Goal: Transaction & Acquisition: Book appointment/travel/reservation

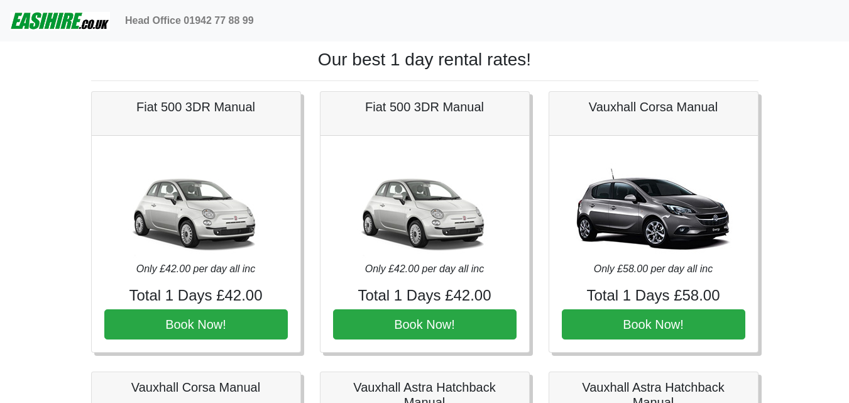
scroll to position [1131, 0]
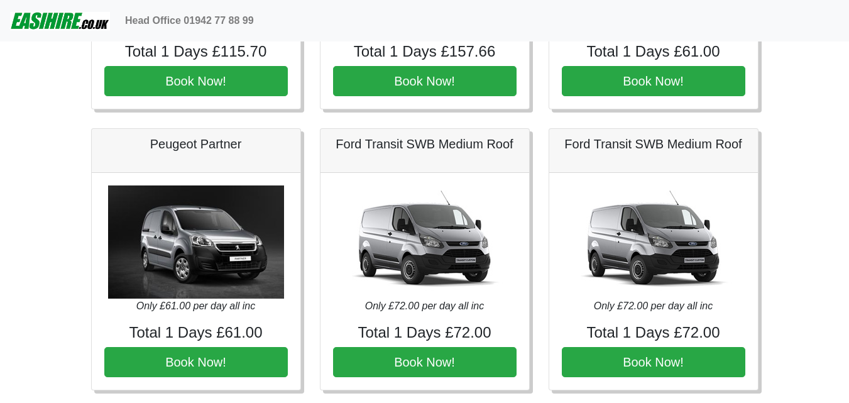
scroll to position [1131, 0]
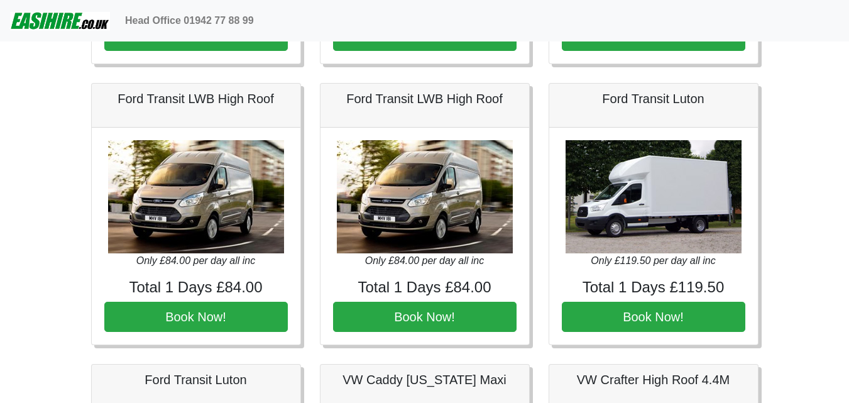
click at [725, 274] on div "Only £119.50 per day all inc Total 1 Days £119.50 Book Now!" at bounding box center [653, 236] width 209 height 217
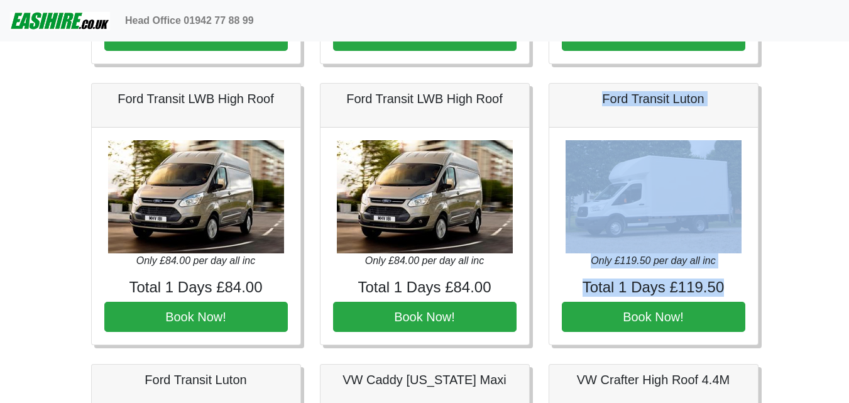
drag, startPoint x: 724, startPoint y: 289, endPoint x: 558, endPoint y: 99, distance: 252.1
click at [558, 99] on div "Ford Transit Luton Only £119.50 per day all inc Total 1 Days £119.50 Book Now!" at bounding box center [654, 214] width 210 height 262
click at [558, 99] on div "Ford Transit Luton" at bounding box center [653, 106] width 209 height 44
drag, startPoint x: 558, startPoint y: 99, endPoint x: 746, endPoint y: 286, distance: 264.9
click at [746, 286] on div "Ford Transit Luton Only £119.50 per day all inc Total 1 Days £119.50 Book Now!" at bounding box center [654, 214] width 210 height 262
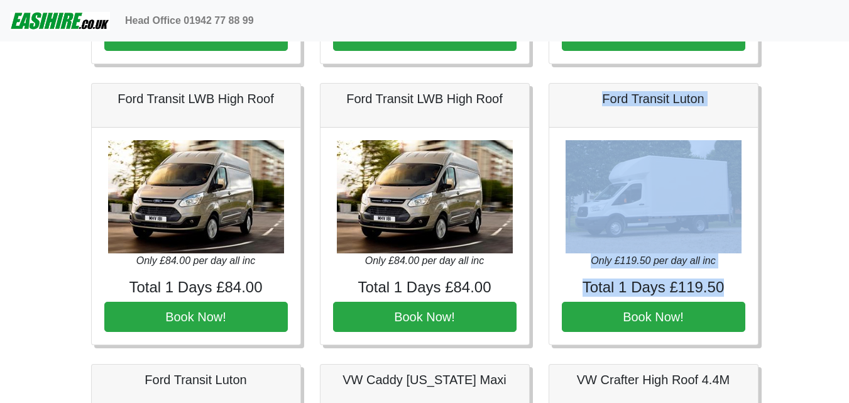
click at [733, 288] on h4 "Total 1 Days £119.50" at bounding box center [654, 287] width 184 height 18
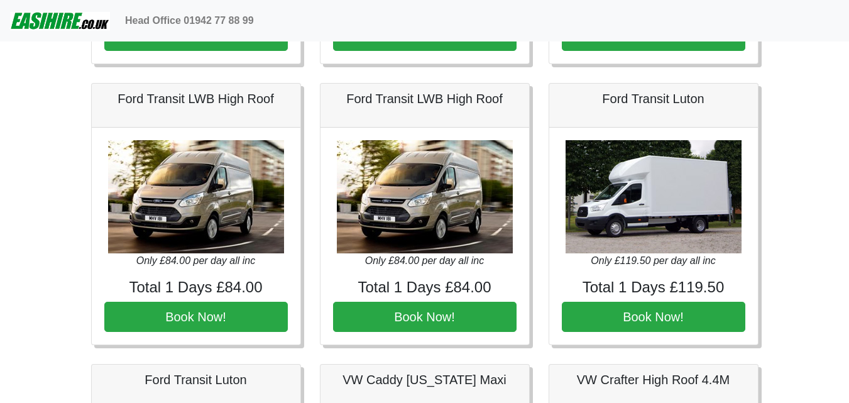
click at [733, 288] on h4 "Total 1 Days £119.50" at bounding box center [654, 287] width 184 height 18
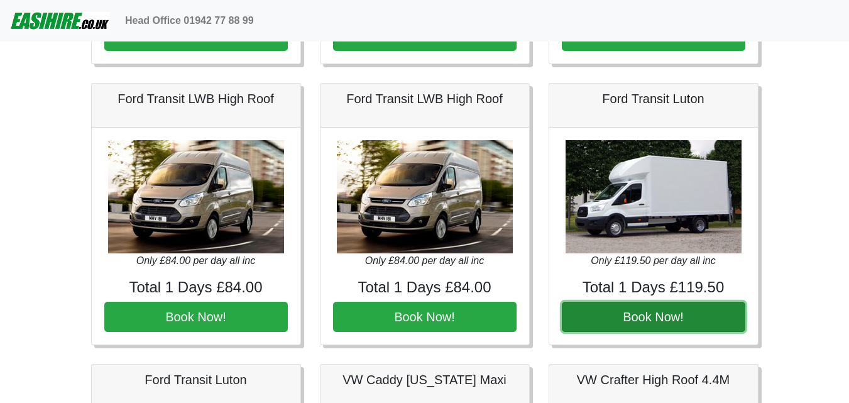
click at [719, 311] on button "Book Now!" at bounding box center [654, 317] width 184 height 30
